Goal: Find specific page/section: Find specific page/section

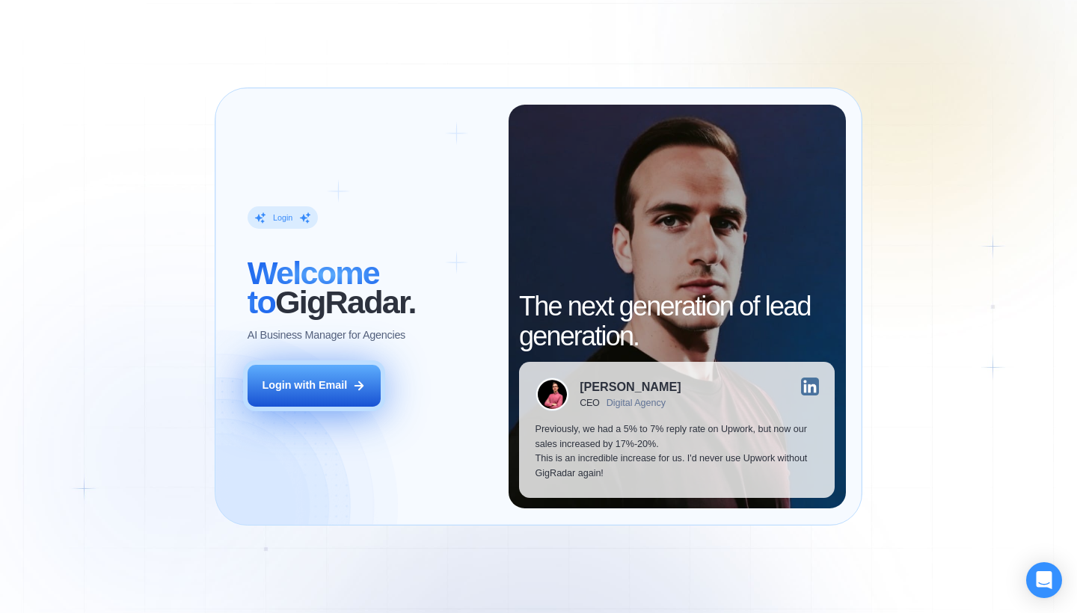
click at [358, 380] on icon at bounding box center [358, 385] width 13 height 13
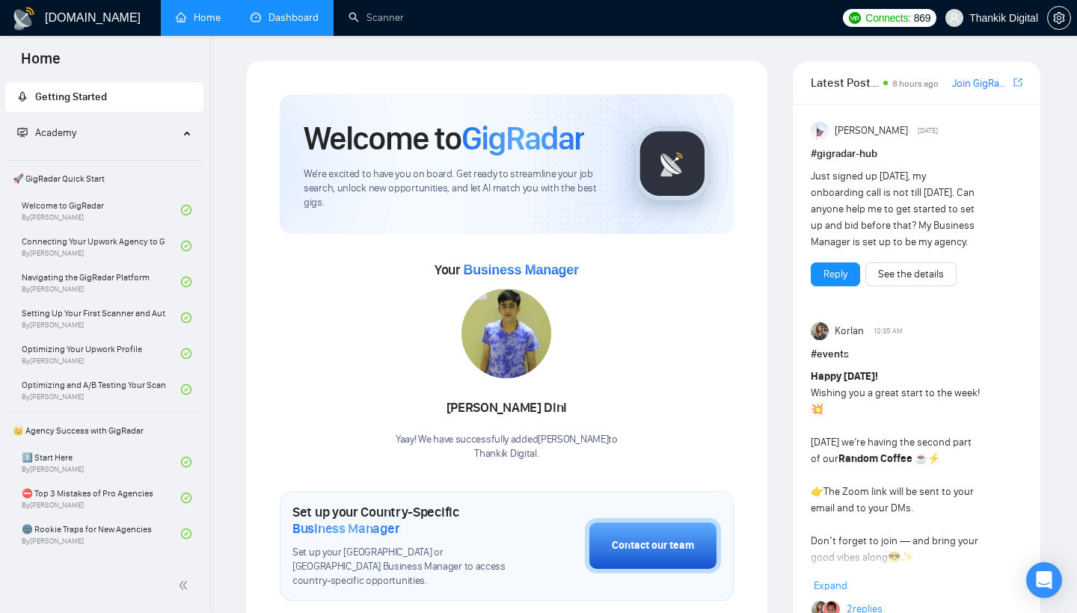
click at [293, 20] on link "Dashboard" at bounding box center [285, 17] width 68 height 13
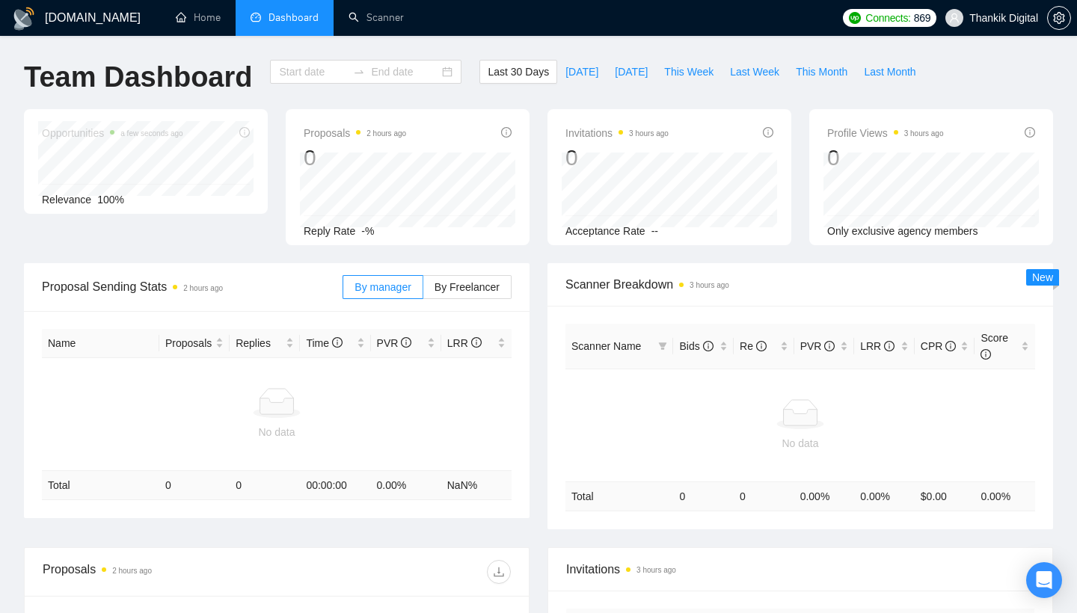
type input "2025-08-23"
type input "2025-09-22"
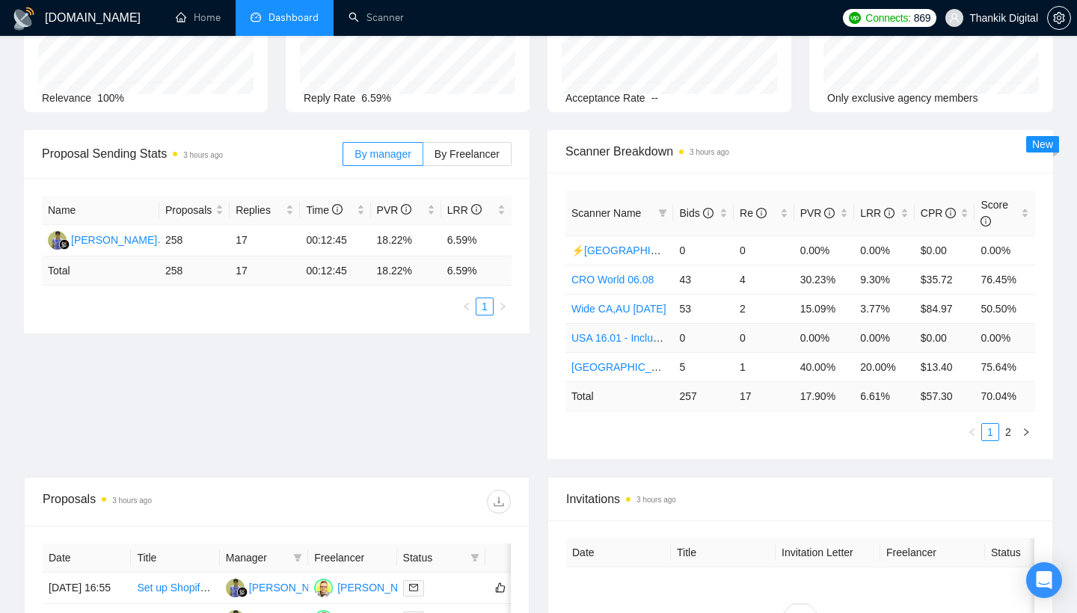
scroll to position [144, 0]
